Goal: Find specific page/section: Find specific page/section

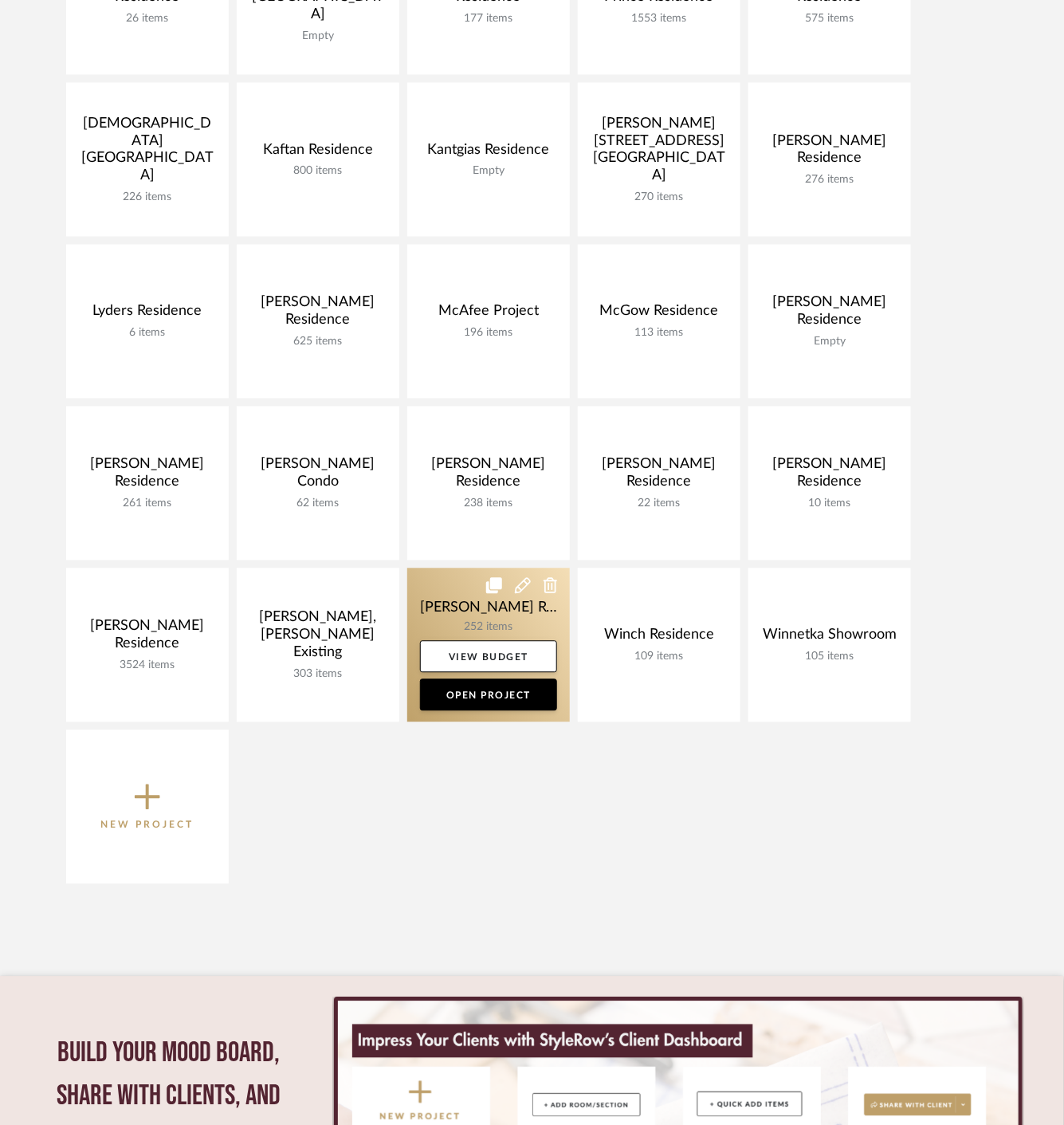
scroll to position [797, 0]
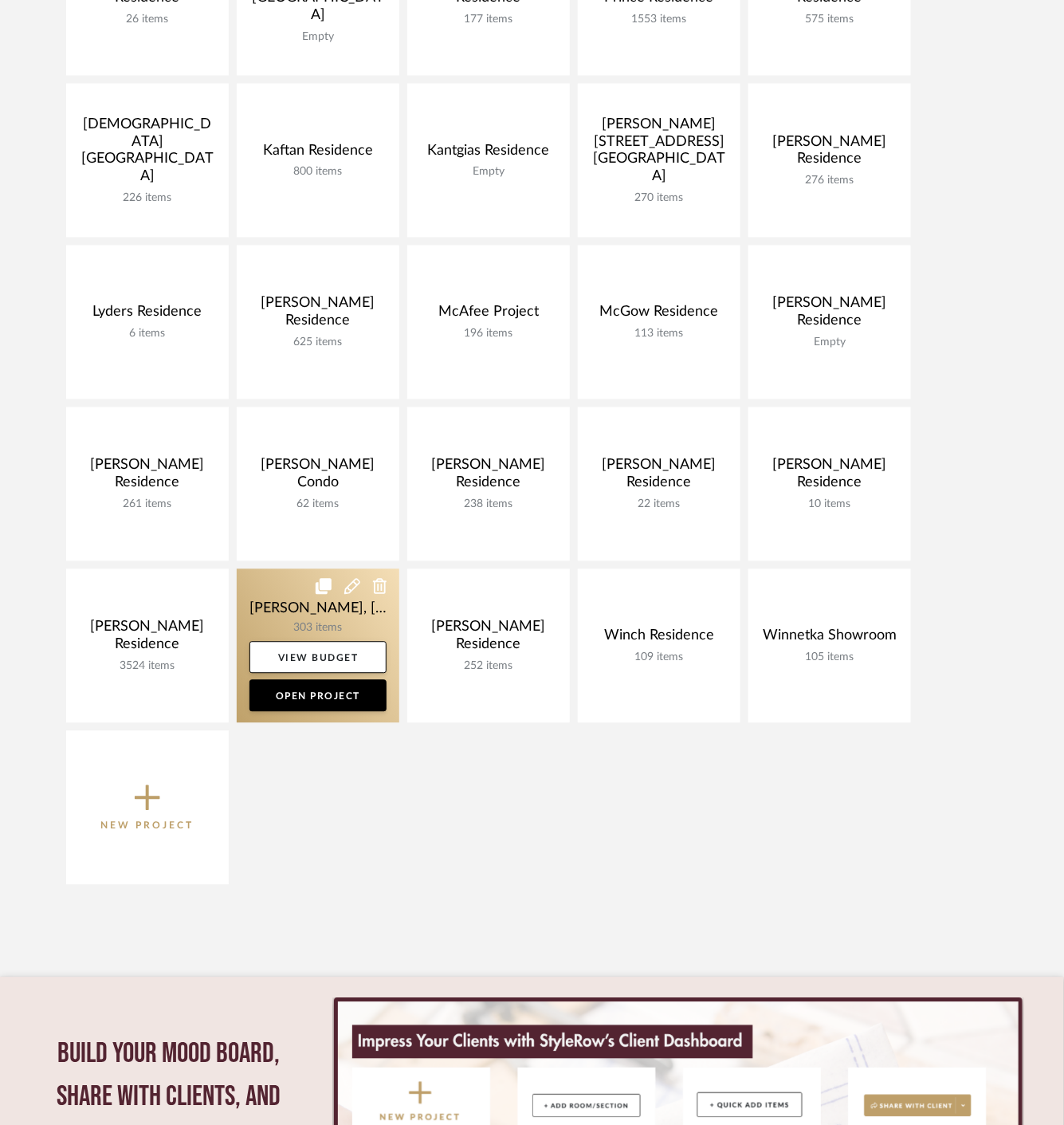
click at [280, 611] on link at bounding box center [318, 645] width 162 height 154
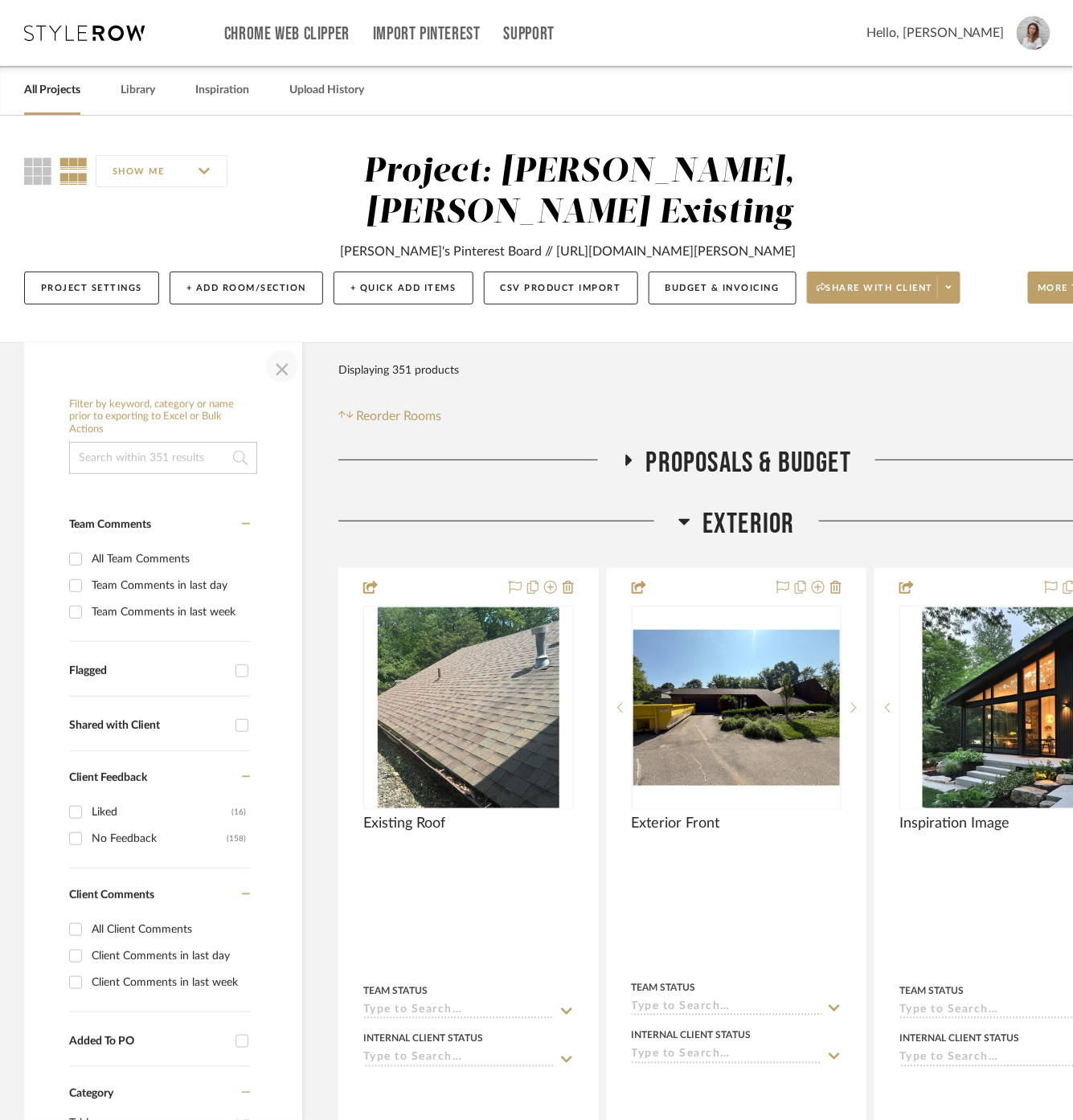
click at [277, 360] on span "button" at bounding box center [281, 366] width 38 height 38
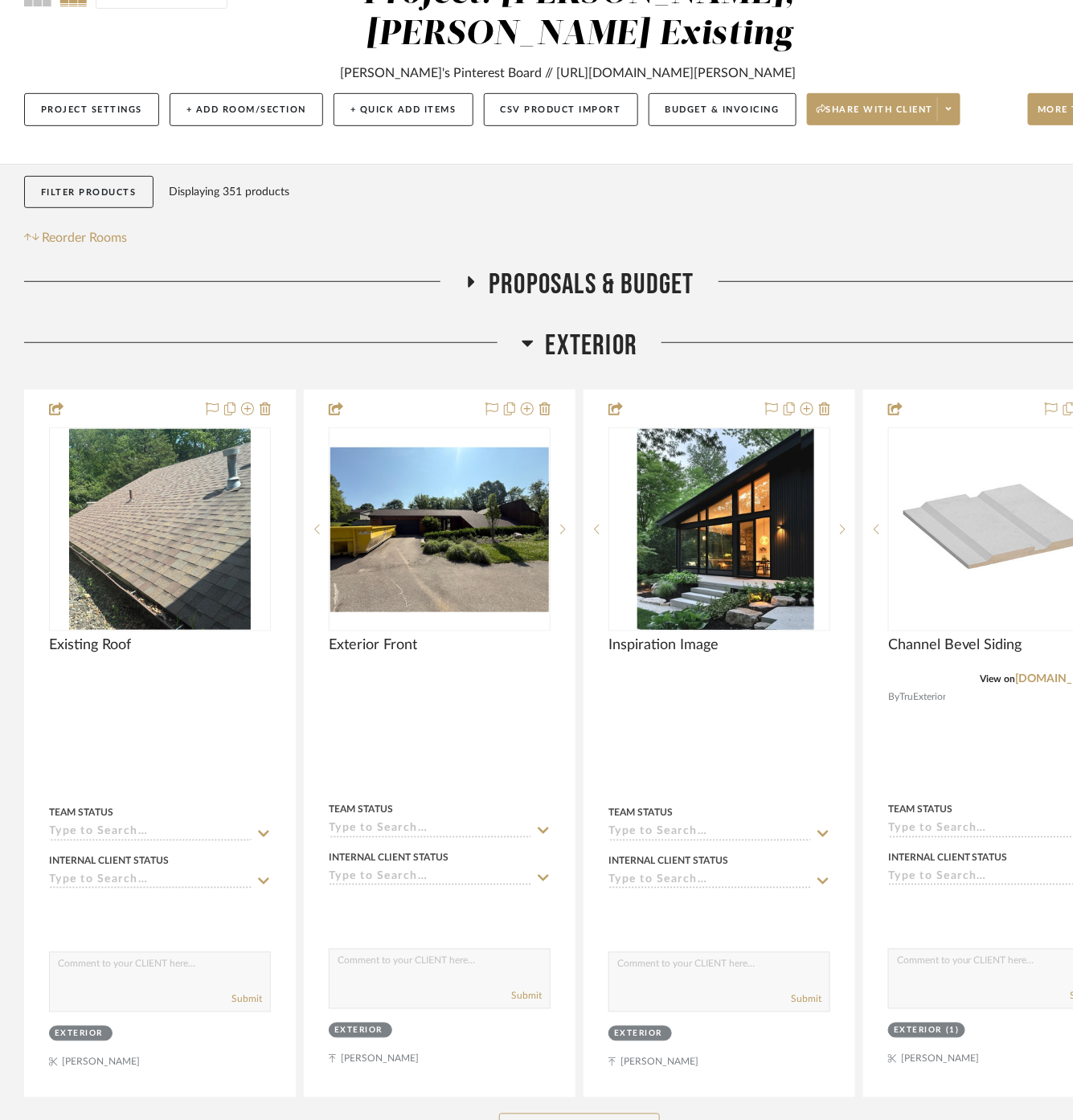
click at [603, 336] on span "Exterior" at bounding box center [592, 345] width 93 height 35
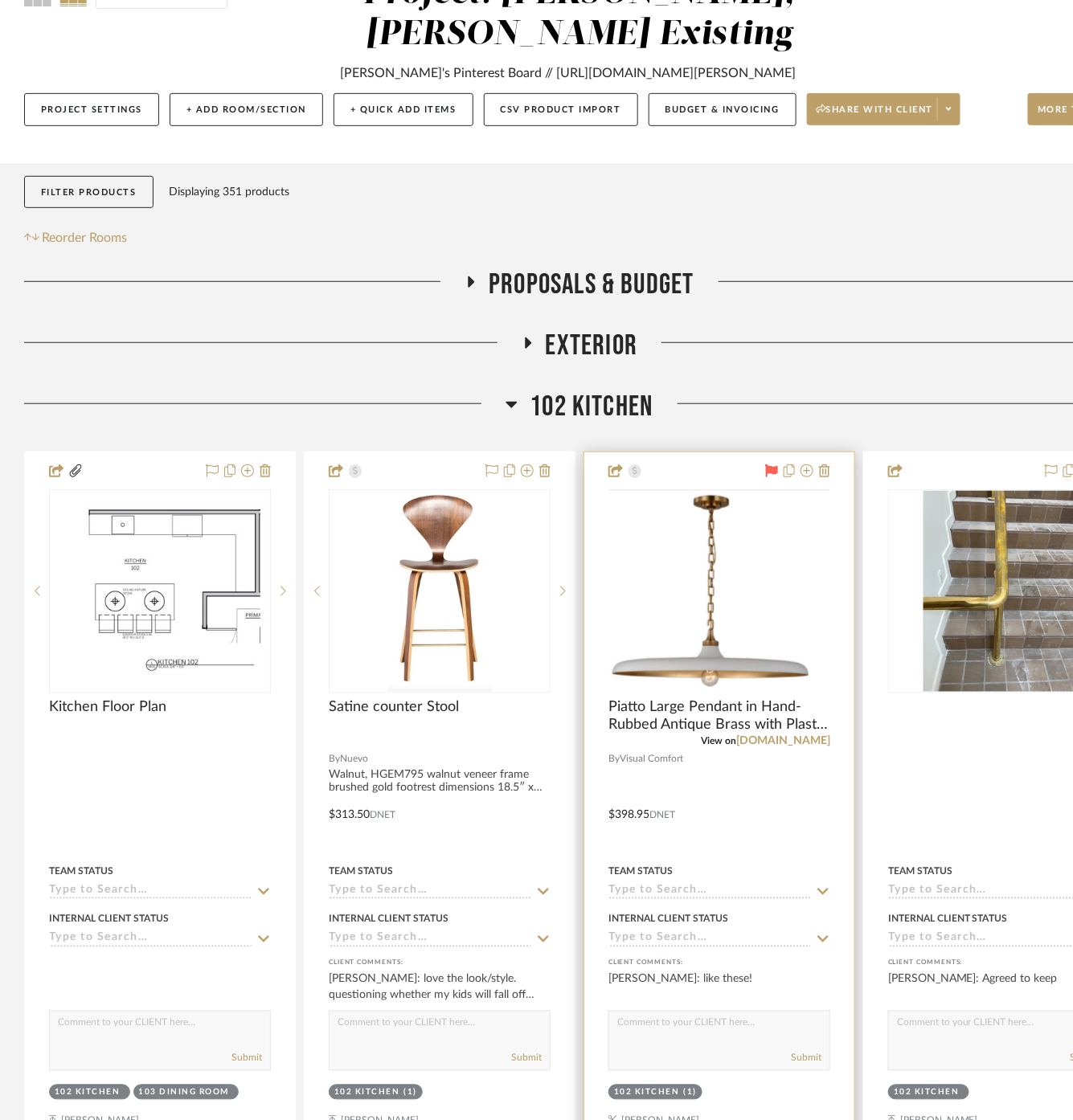
scroll to position [446, 0]
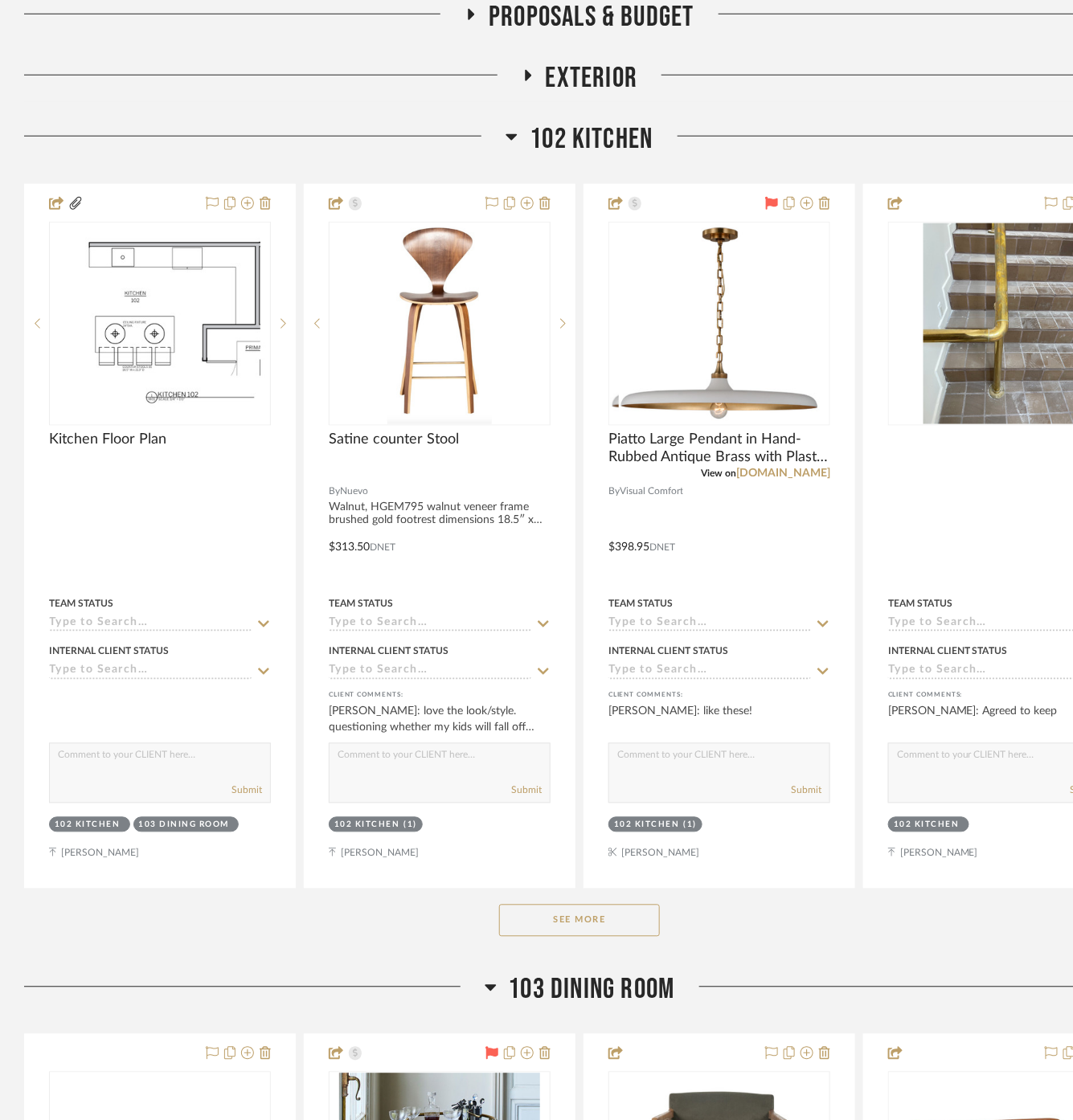
click at [597, 140] on span "102 Kitchen" at bounding box center [590, 139] width 123 height 35
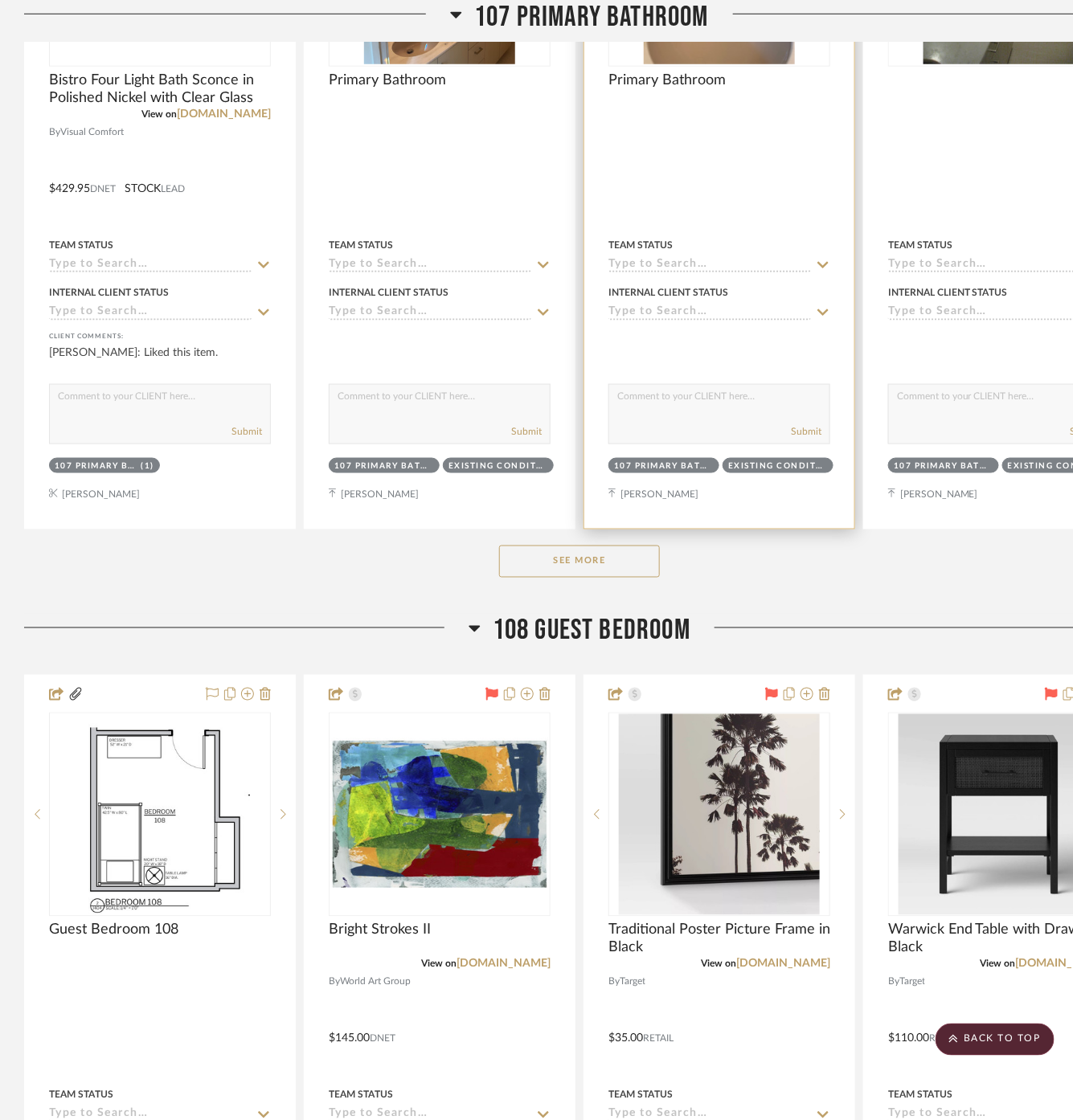
scroll to position [4819, 0]
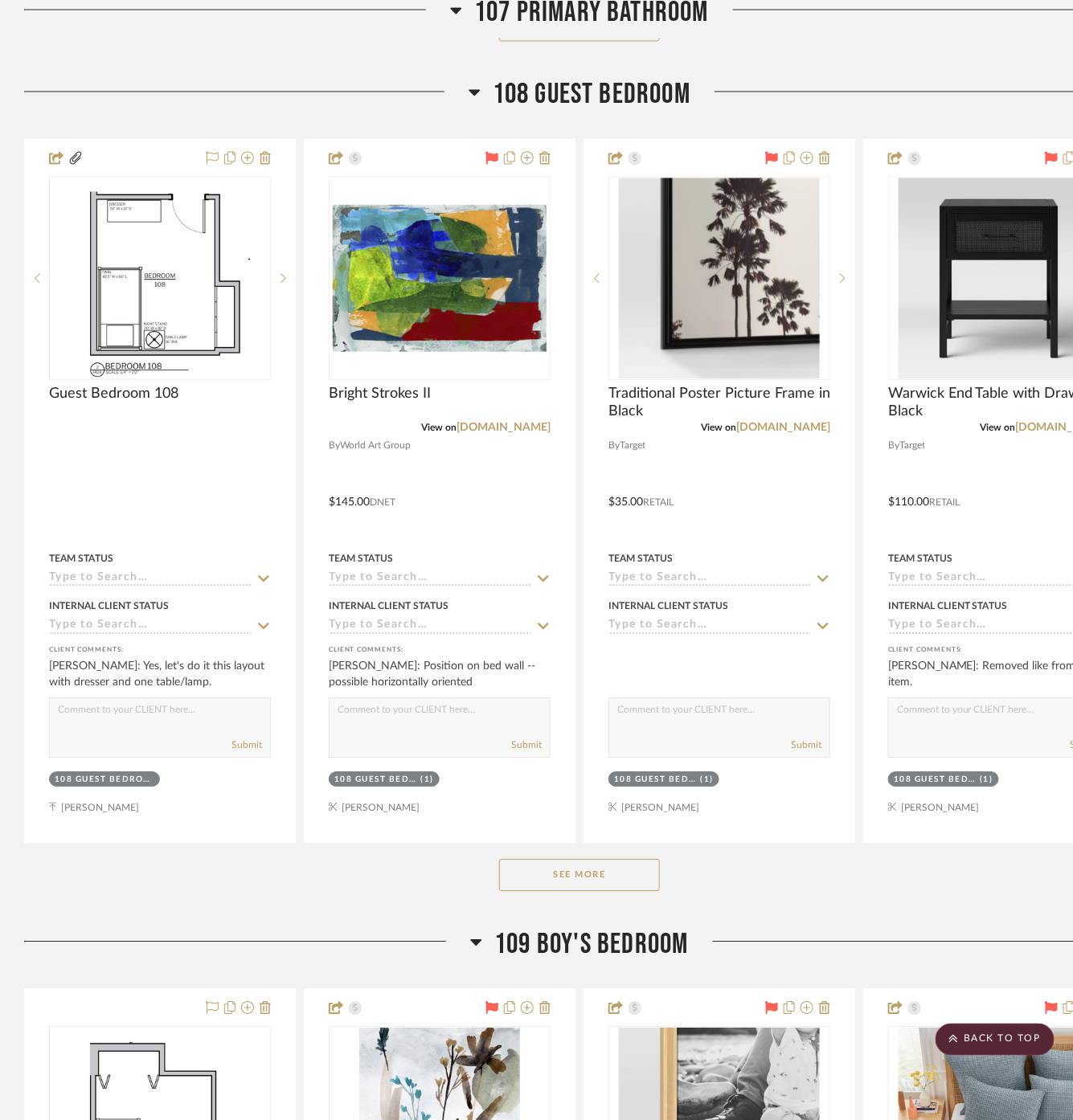
click at [610, 868] on button "See More" at bounding box center [578, 875] width 161 height 33
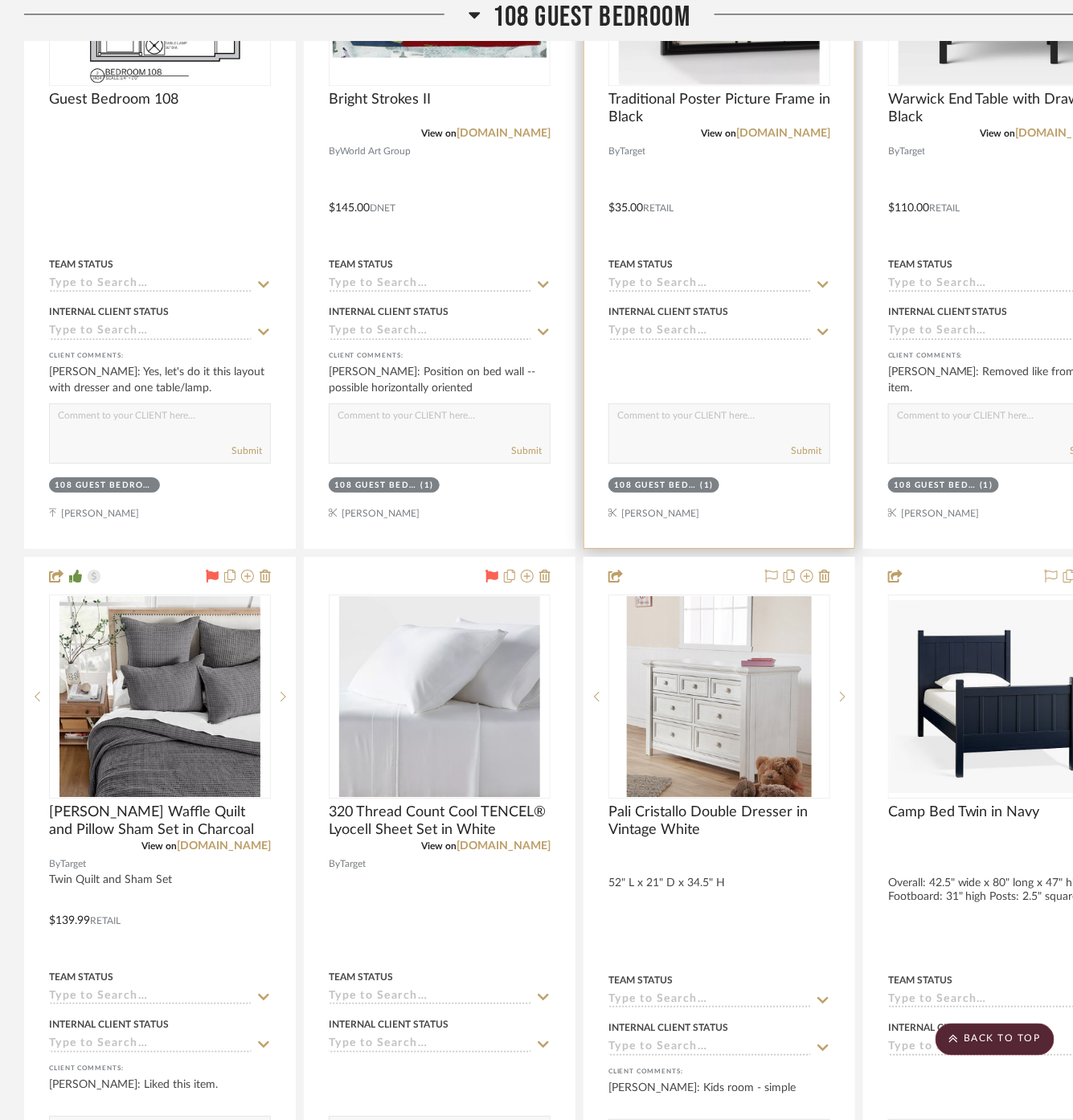
scroll to position [5354, 0]
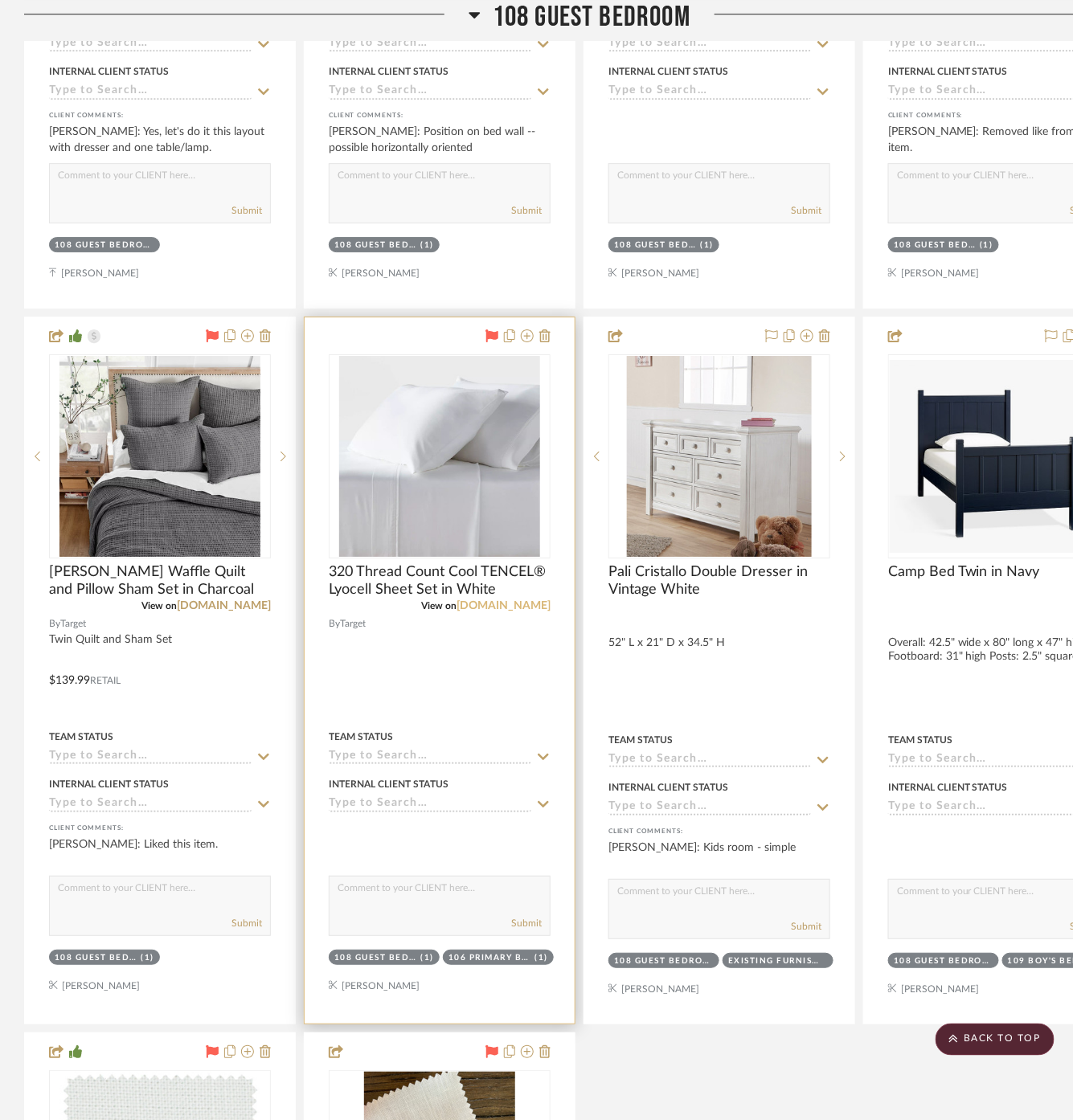
click at [525, 600] on link "[DOMAIN_NAME]" at bounding box center [502, 605] width 94 height 11
